Goal: Information Seeking & Learning: Check status

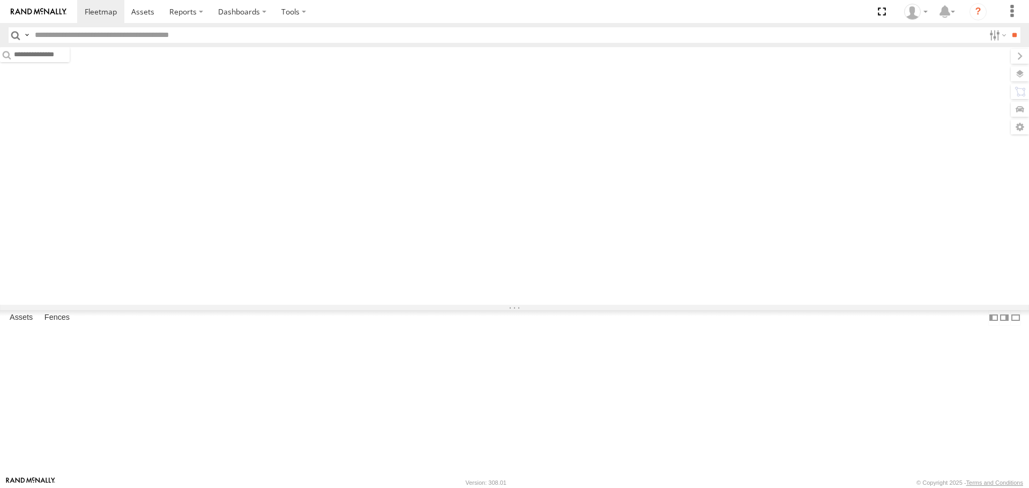
click at [51, 35] on input "text" at bounding box center [508, 35] width 954 height 16
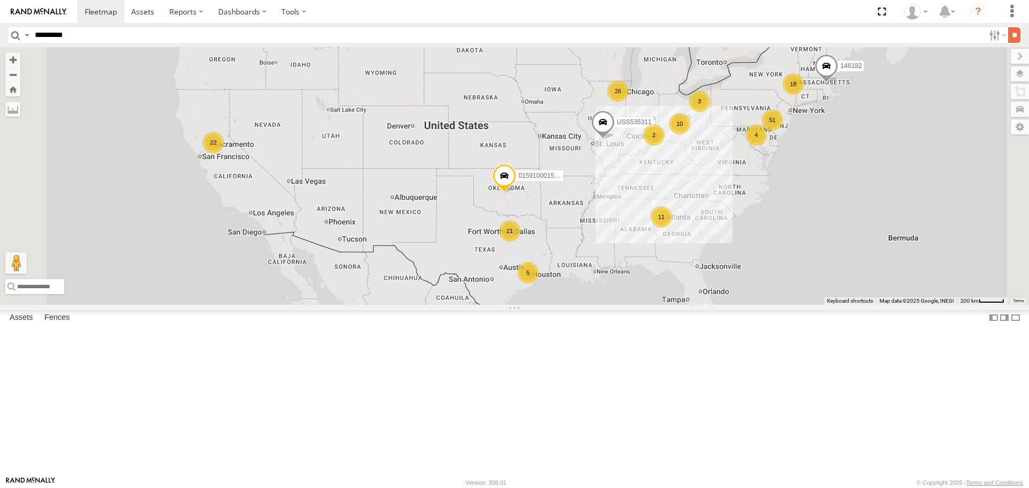
type input "*********"
click at [1008, 36] on input "**" at bounding box center [1014, 35] width 12 height 16
